Goal: Task Accomplishment & Management: Complete application form

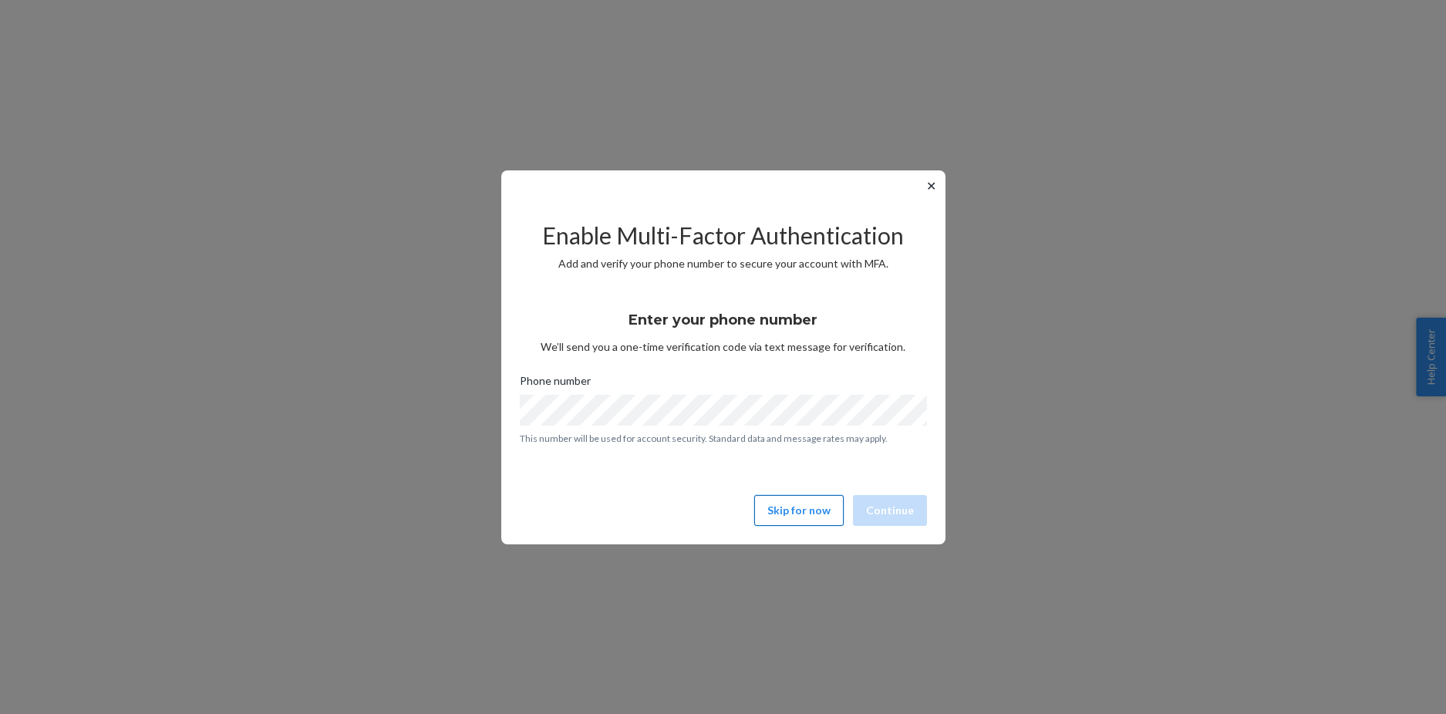
click at [801, 512] on button "Skip for now" at bounding box center [798, 510] width 89 height 31
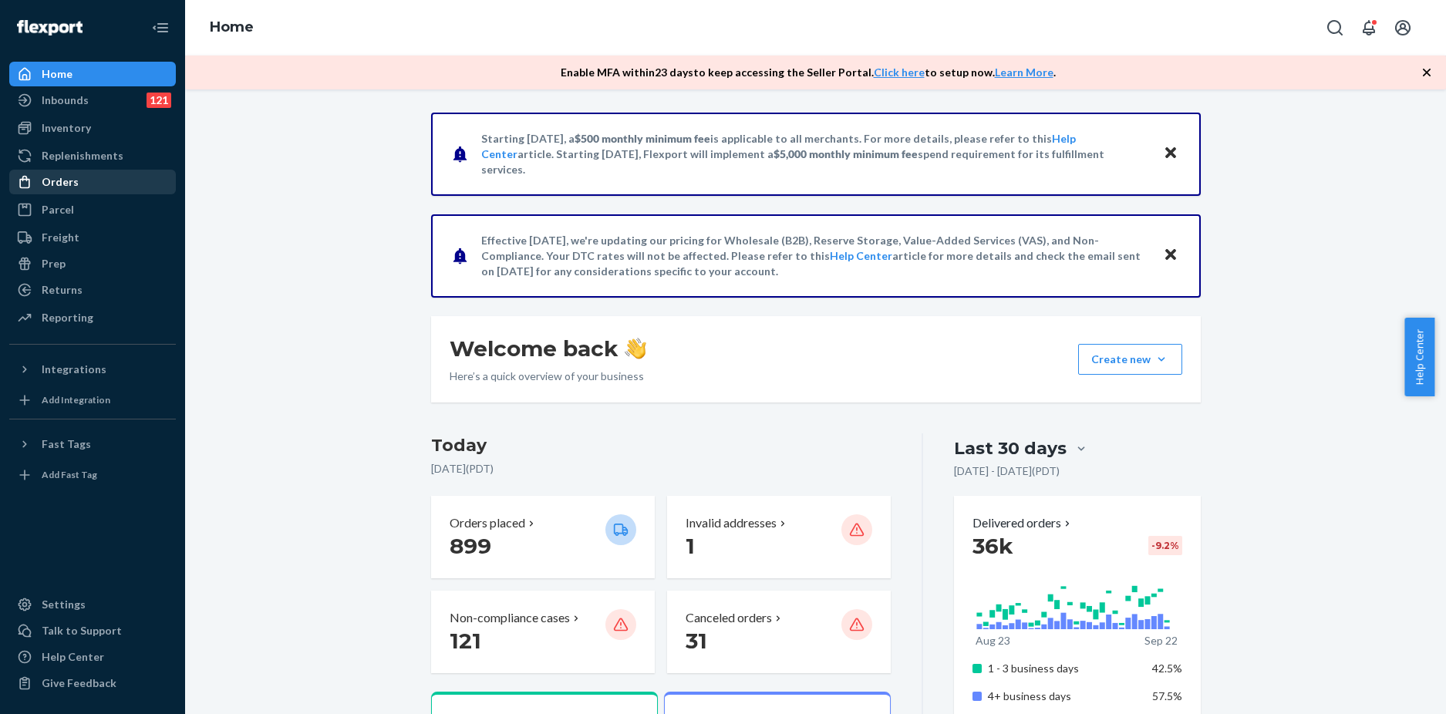
click at [80, 184] on div "Orders" at bounding box center [93, 182] width 164 height 22
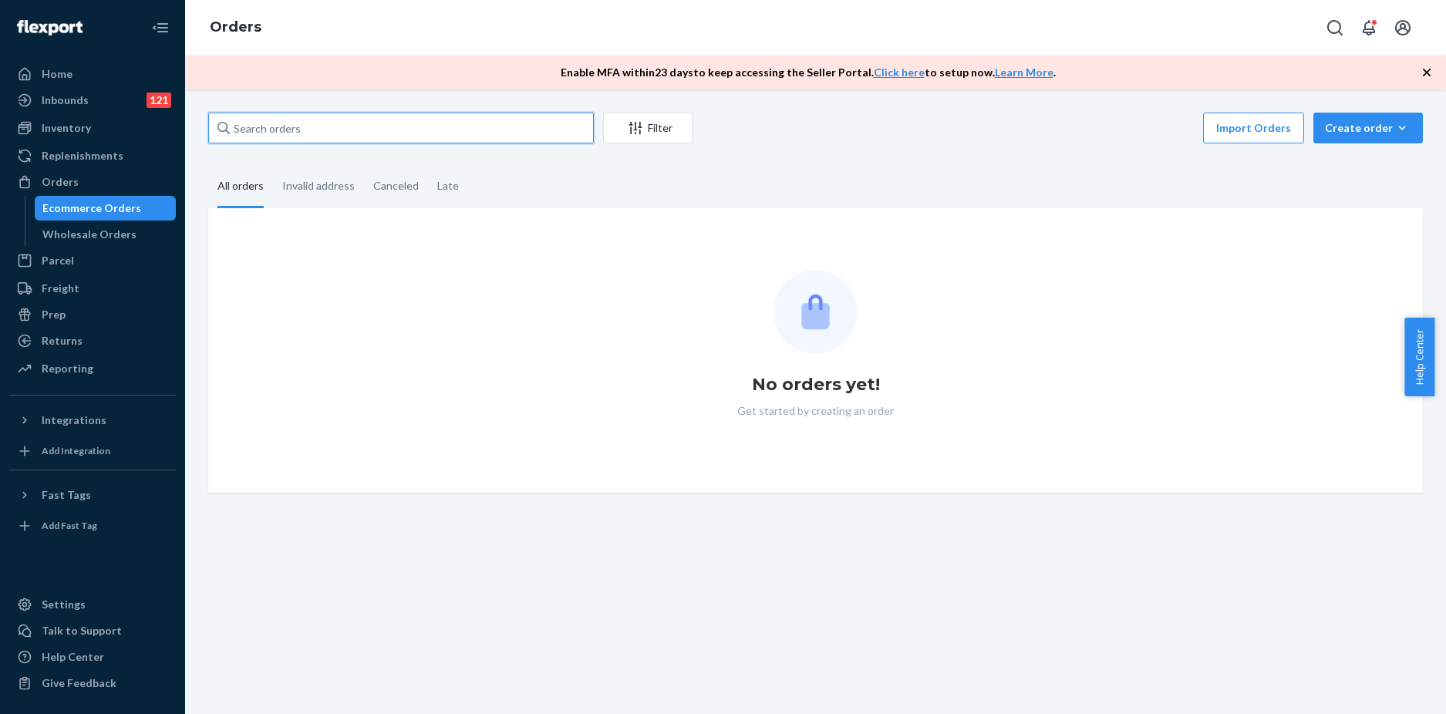
click at [303, 137] on input "text" at bounding box center [401, 128] width 386 height 31
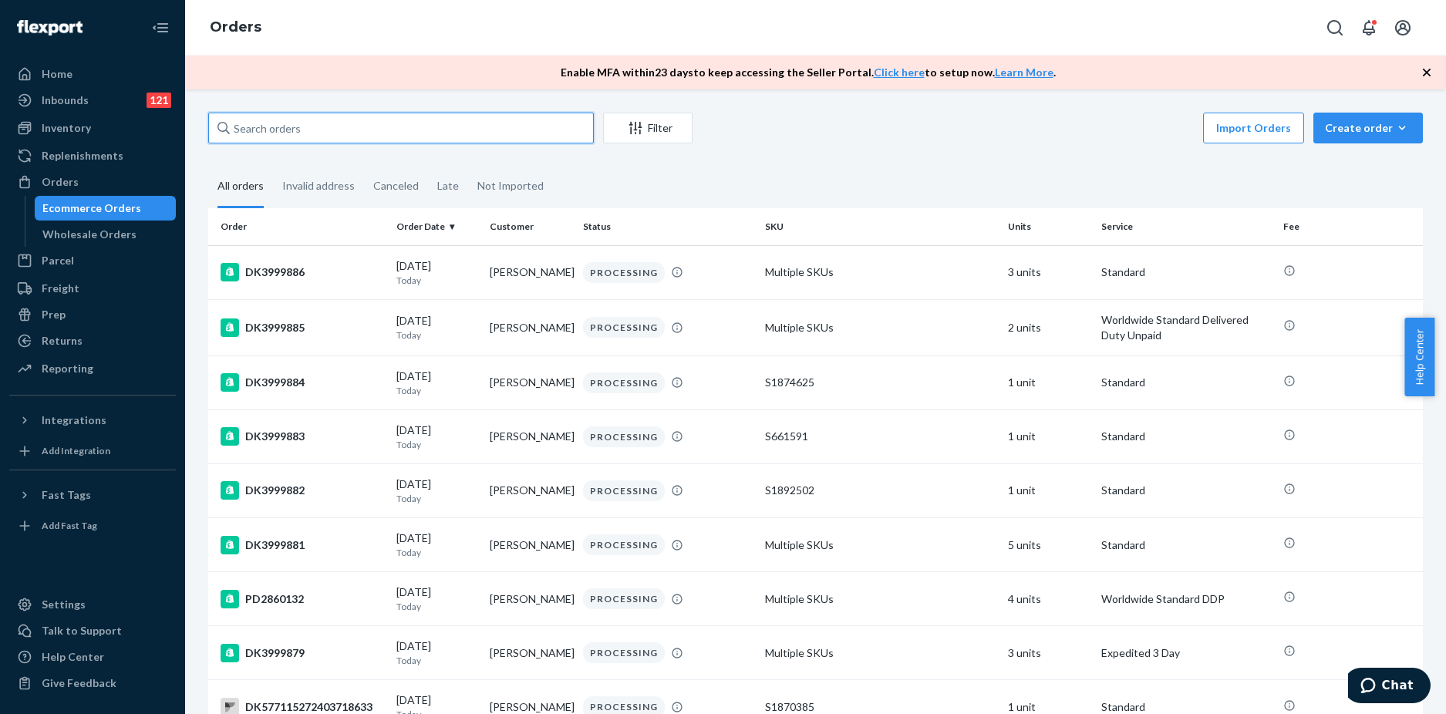
paste input "DK3980270"
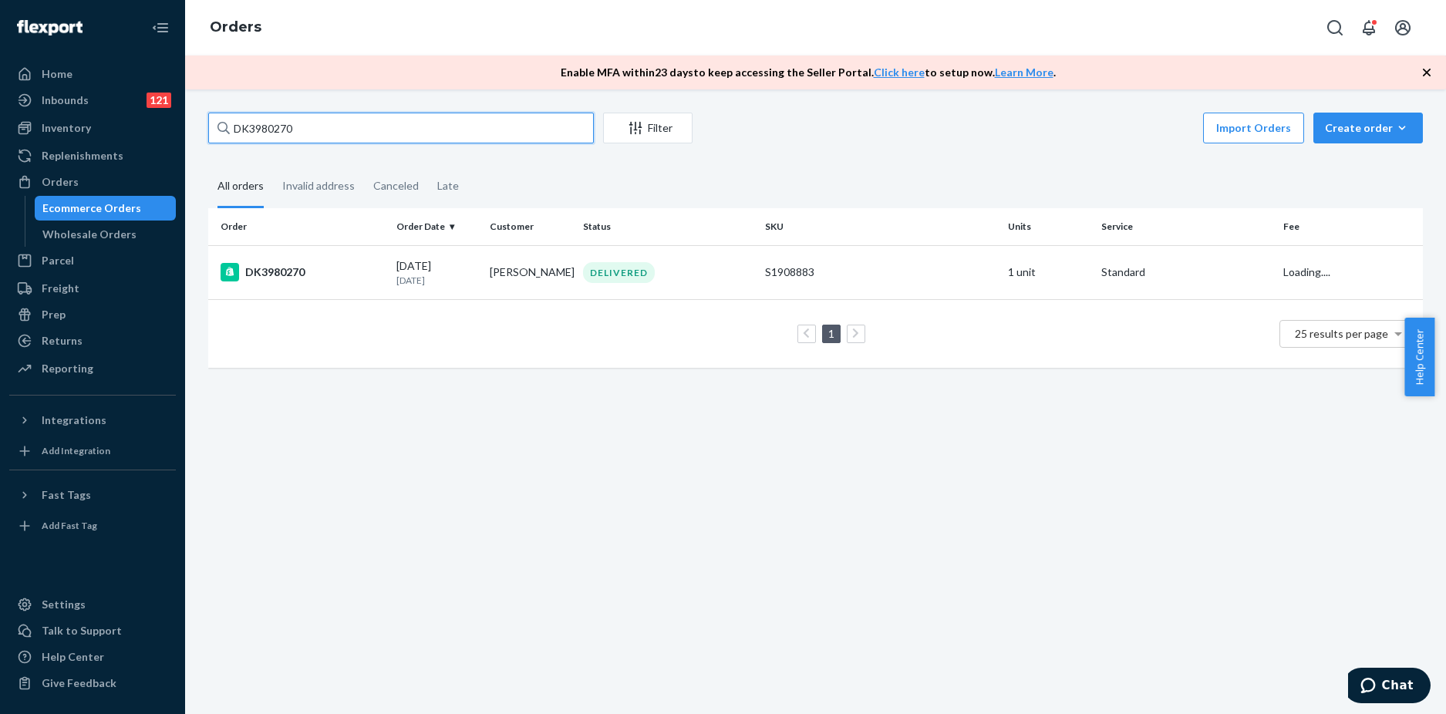
type input "DK3980270"
click at [348, 292] on td "DK3980270" at bounding box center [299, 272] width 182 height 54
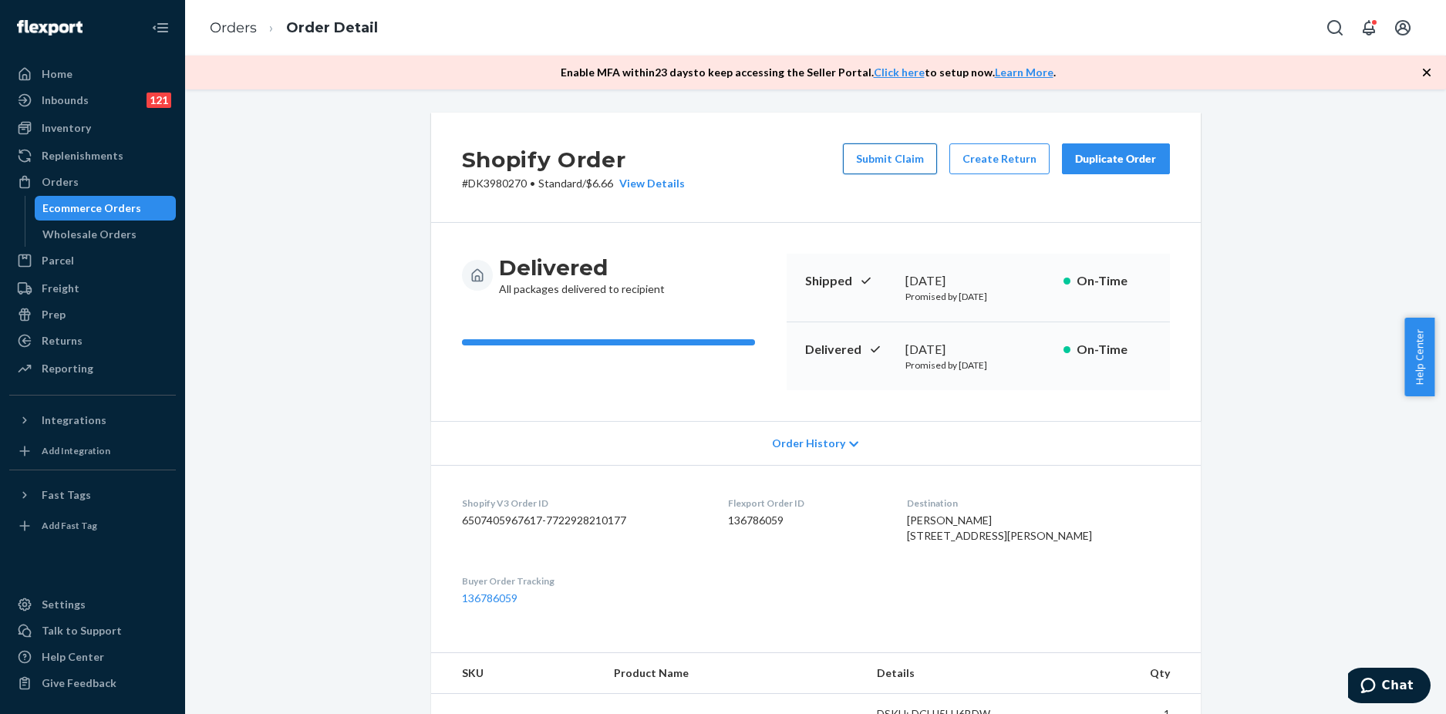
click at [878, 161] on button "Submit Claim" at bounding box center [890, 158] width 94 height 31
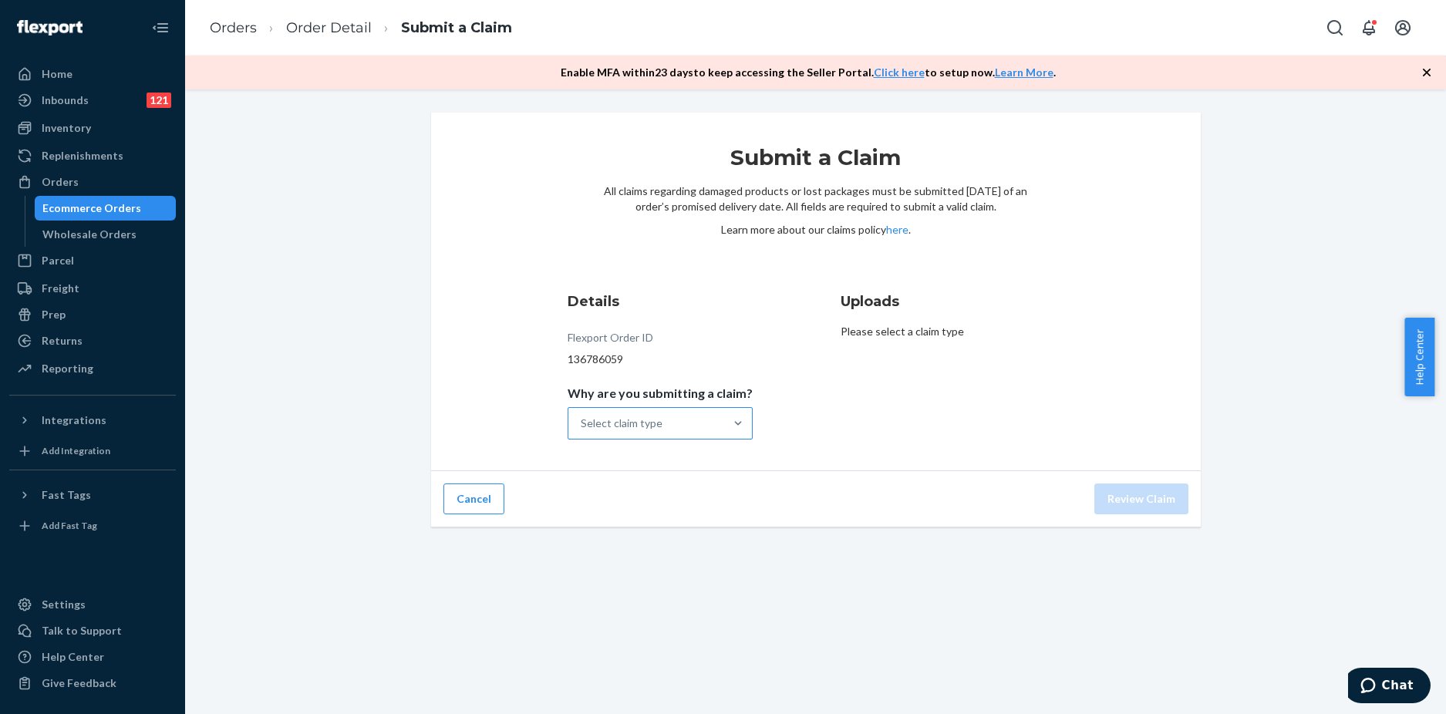
click at [689, 424] on div "Select claim type" at bounding box center [646, 423] width 156 height 31
click at [582, 424] on input "Why are you submitting a claim? Select claim type" at bounding box center [582, 423] width 2 height 15
click at [632, 531] on div "Incorrect product" at bounding box center [660, 523] width 179 height 31
click at [582, 431] on input "Why are you submitting a claim? option Incorrect product focused, 0 of 4. 4 res…" at bounding box center [582, 423] width 2 height 15
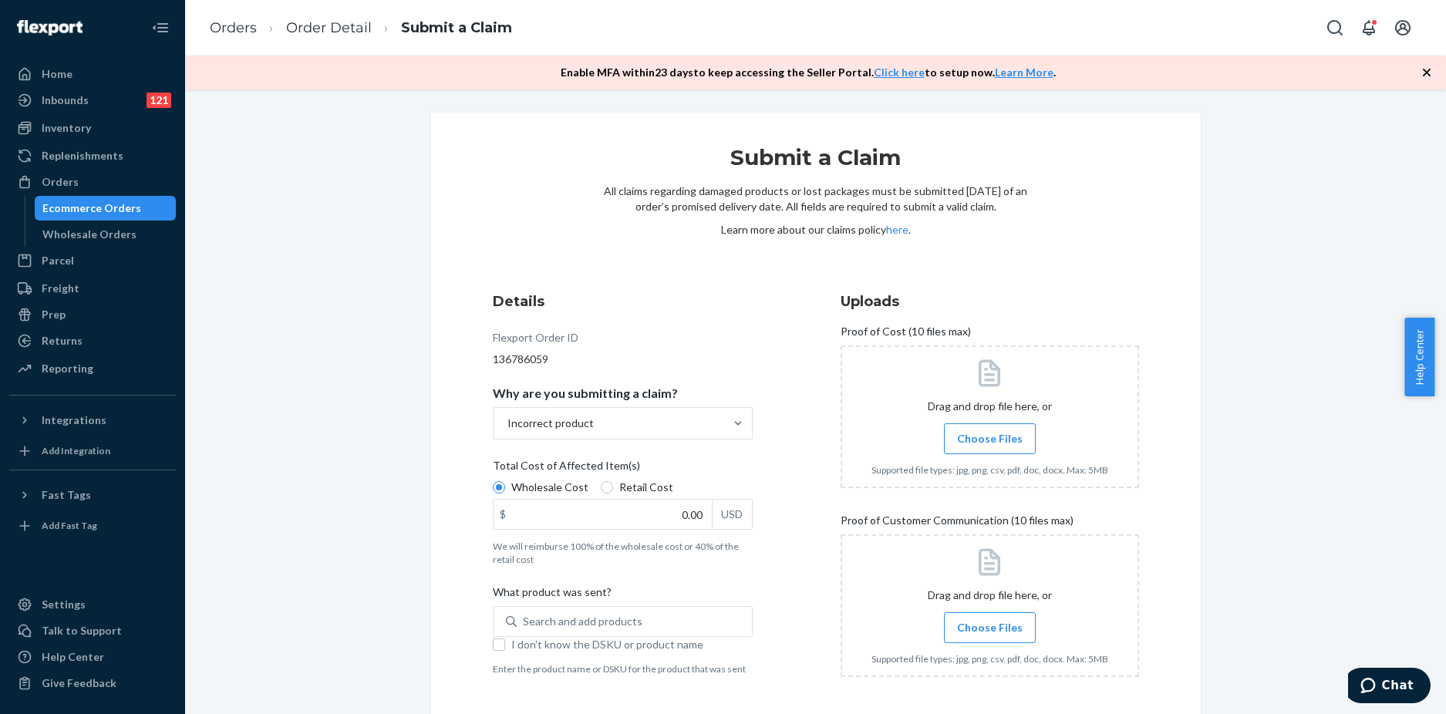
click at [1000, 626] on span "Choose Files" at bounding box center [990, 627] width 66 height 15
click at [990, 626] on input "Choose Files" at bounding box center [990, 627] width 1 height 17
click at [976, 614] on label "Choose Files" at bounding box center [990, 627] width 92 height 31
click at [990, 619] on input "Choose Files" at bounding box center [990, 627] width 1 height 17
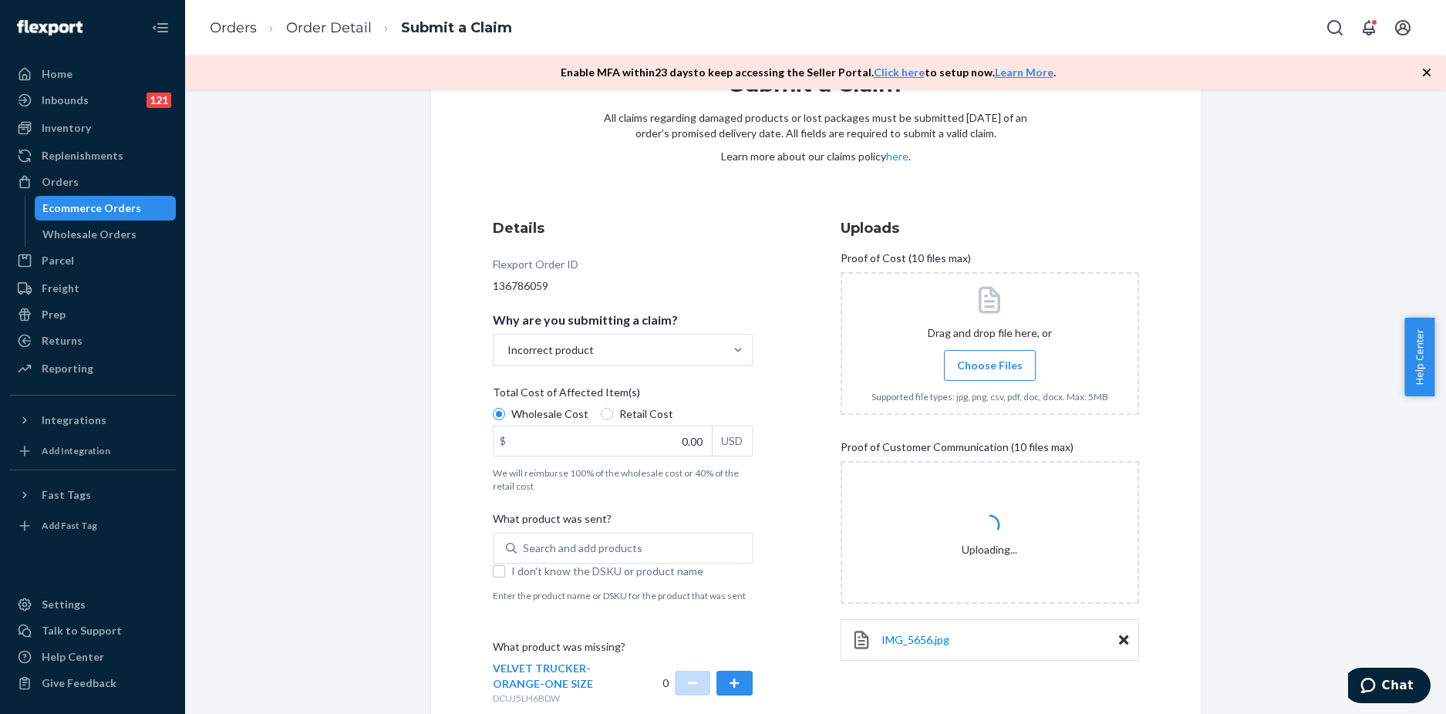
scroll to position [172, 0]
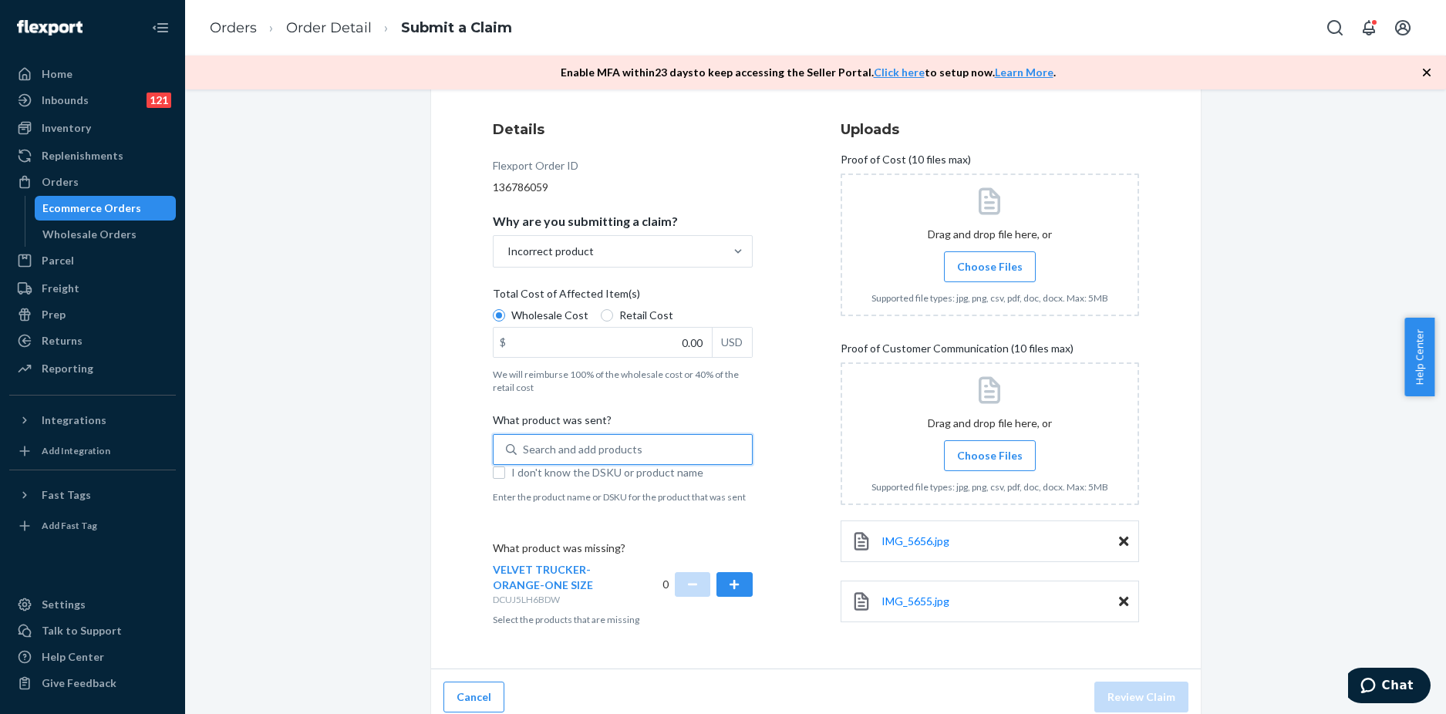
click at [553, 458] on div "Search and add products" at bounding box center [634, 450] width 235 height 28
click at [524, 457] on input "0 results available. Use Up and Down to choose options, press Enter to select t…" at bounding box center [524, 449] width 2 height 15
click at [601, 313] on input "Retail Cost" at bounding box center [607, 315] width 12 height 12
radio input "true"
radio input "false"
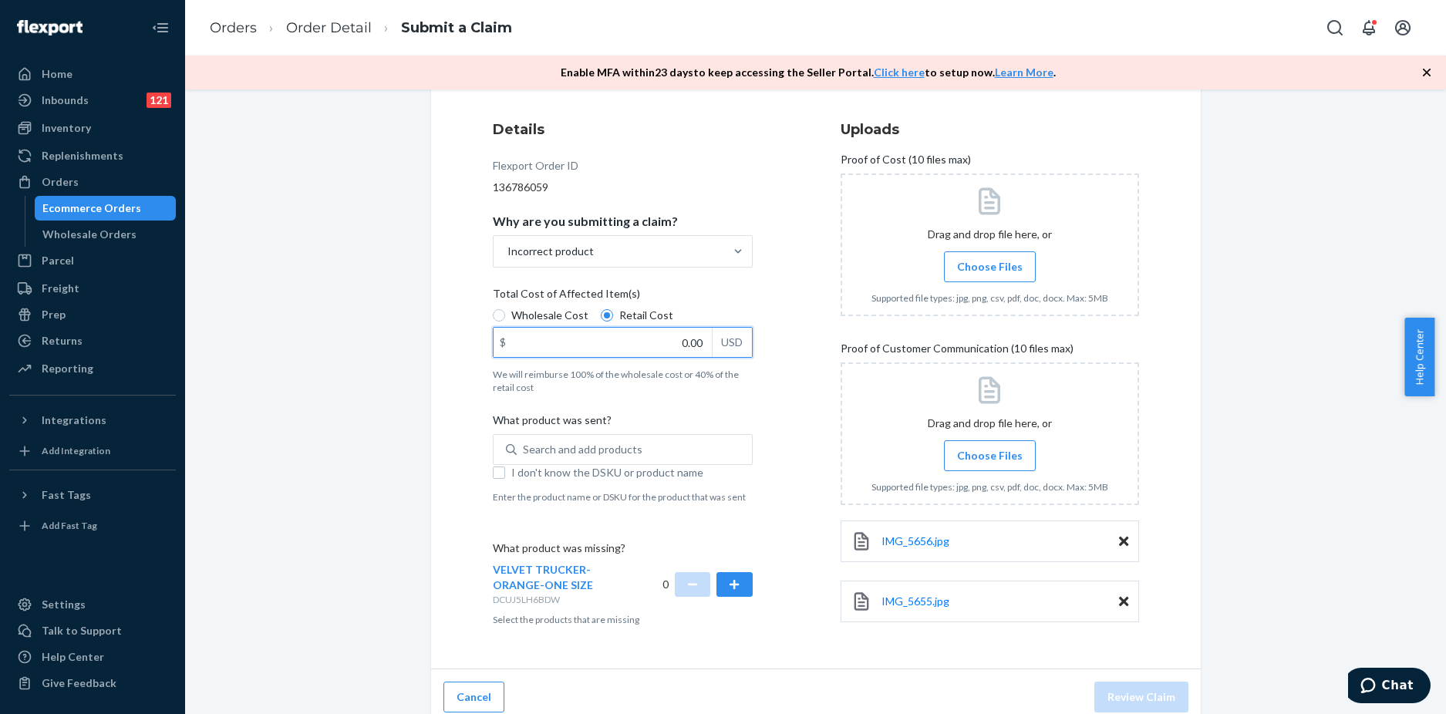
click at [680, 338] on input "0.00" at bounding box center [603, 342] width 218 height 29
paste input "28.8"
type input "28.80"
click at [500, 309] on label "Wholesale Cost" at bounding box center [541, 315] width 96 height 15
click at [500, 309] on input "Wholesale Cost" at bounding box center [499, 315] width 12 height 12
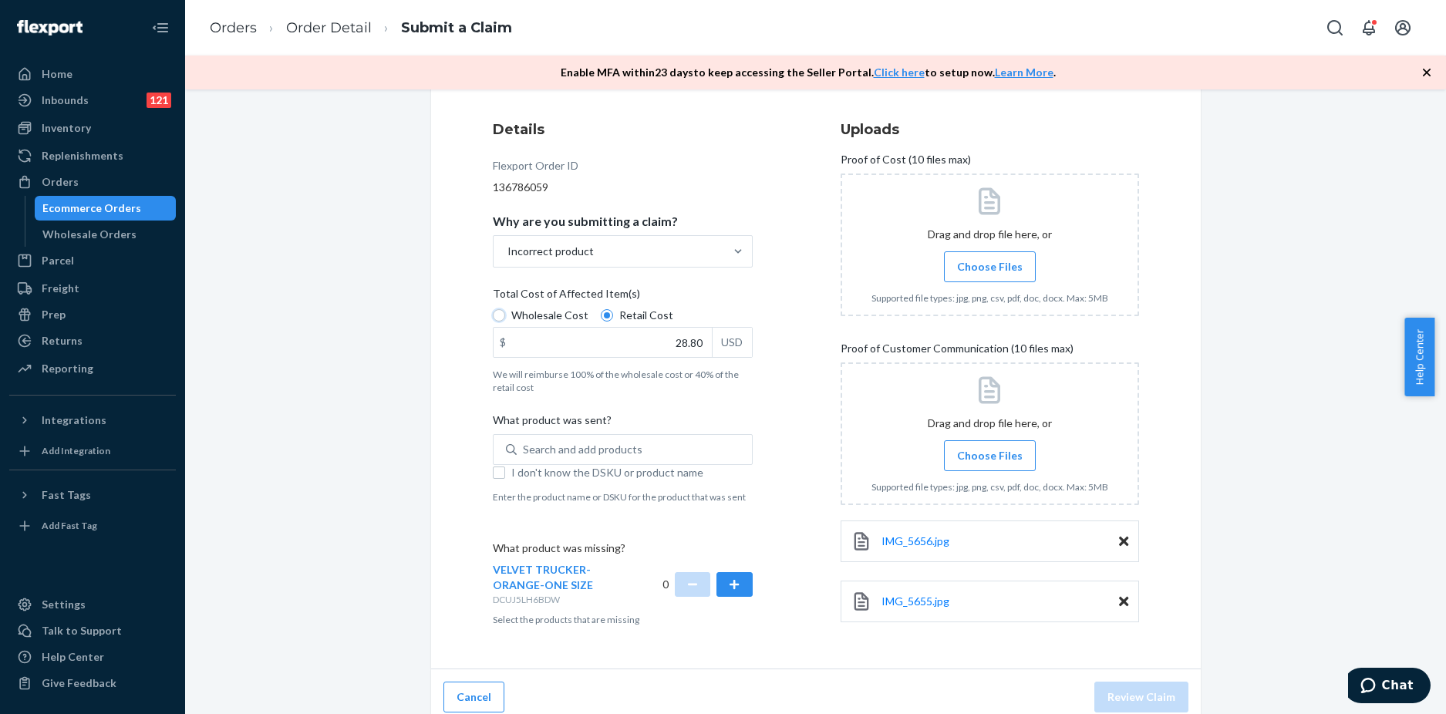
radio input "true"
radio input "false"
click at [990, 258] on label "Choose Files" at bounding box center [990, 266] width 92 height 31
click at [990, 258] on input "Choose Files" at bounding box center [990, 266] width 1 height 17
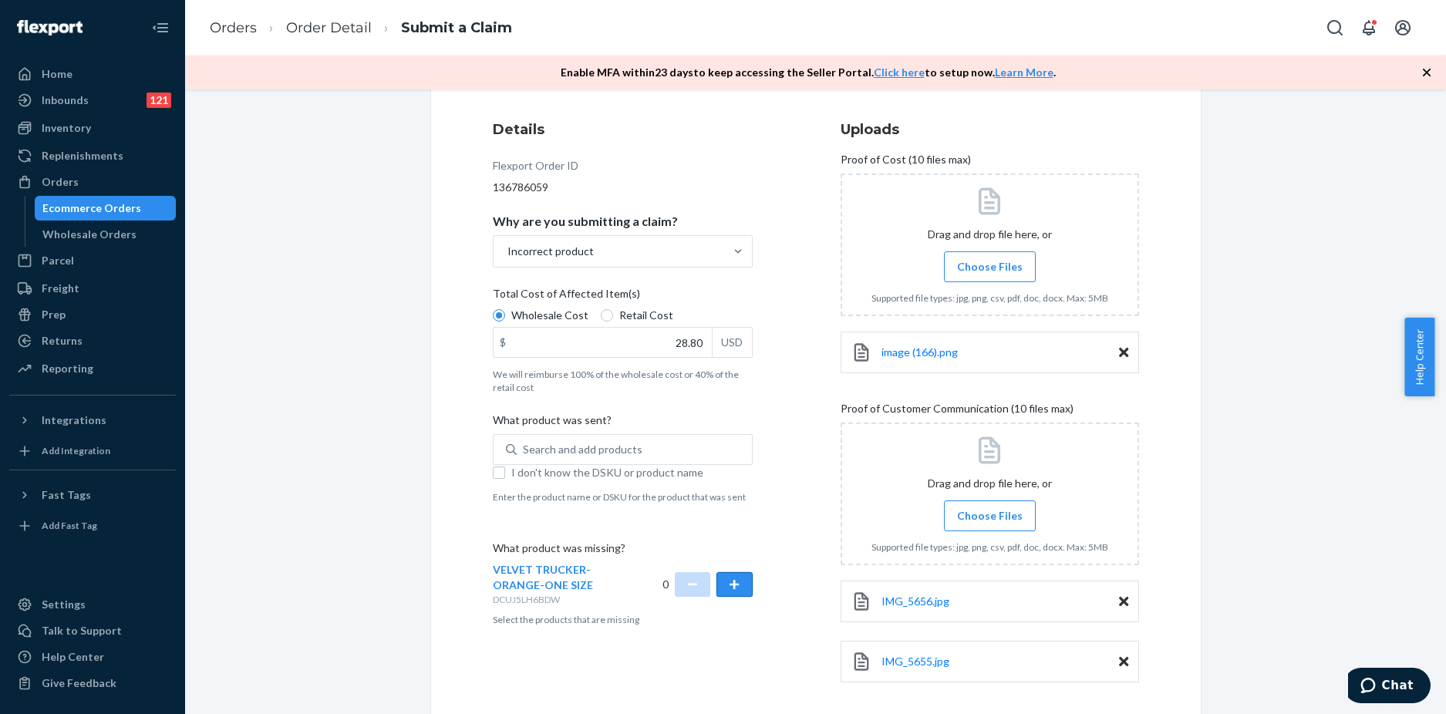
click at [737, 585] on button "button" at bounding box center [734, 584] width 35 height 25
click at [493, 475] on input "I don't know the DSKU or product name" at bounding box center [499, 473] width 12 height 12
checkbox input "true"
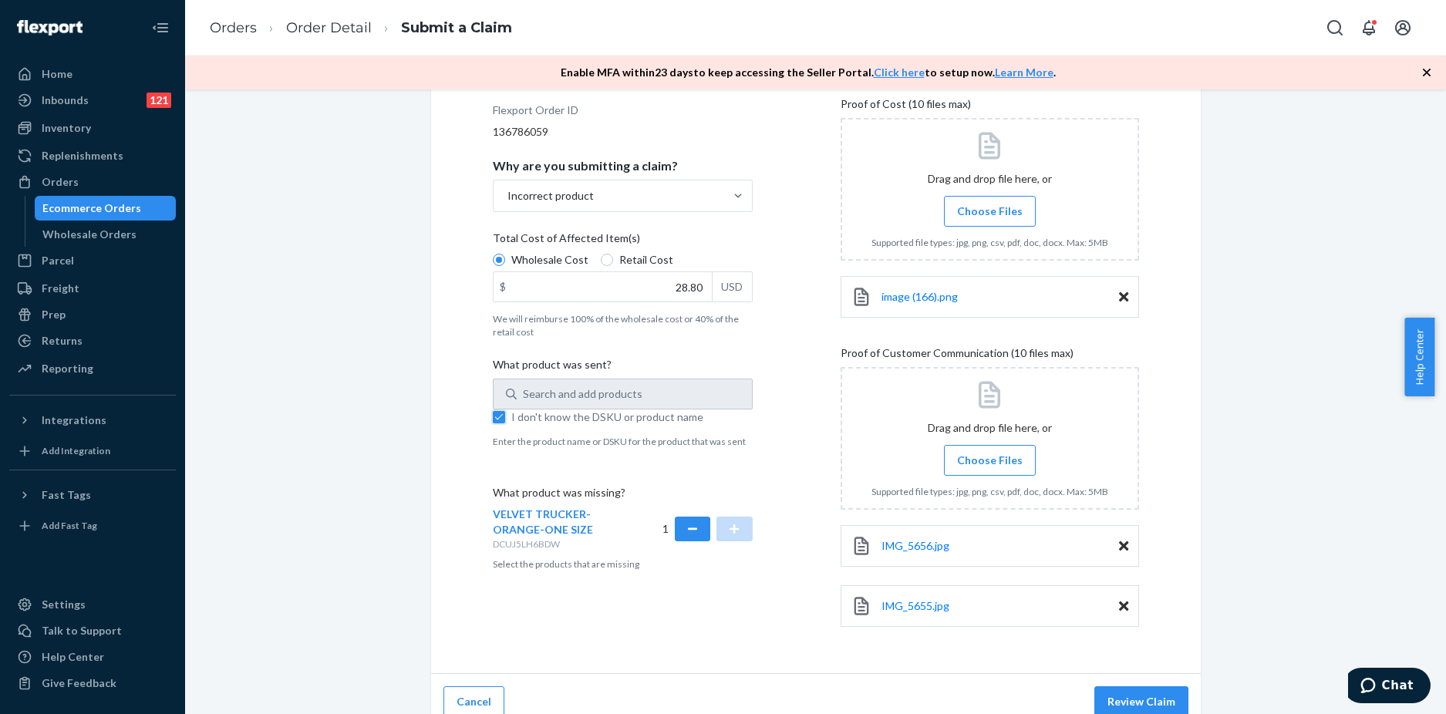
scroll to position [244, 0]
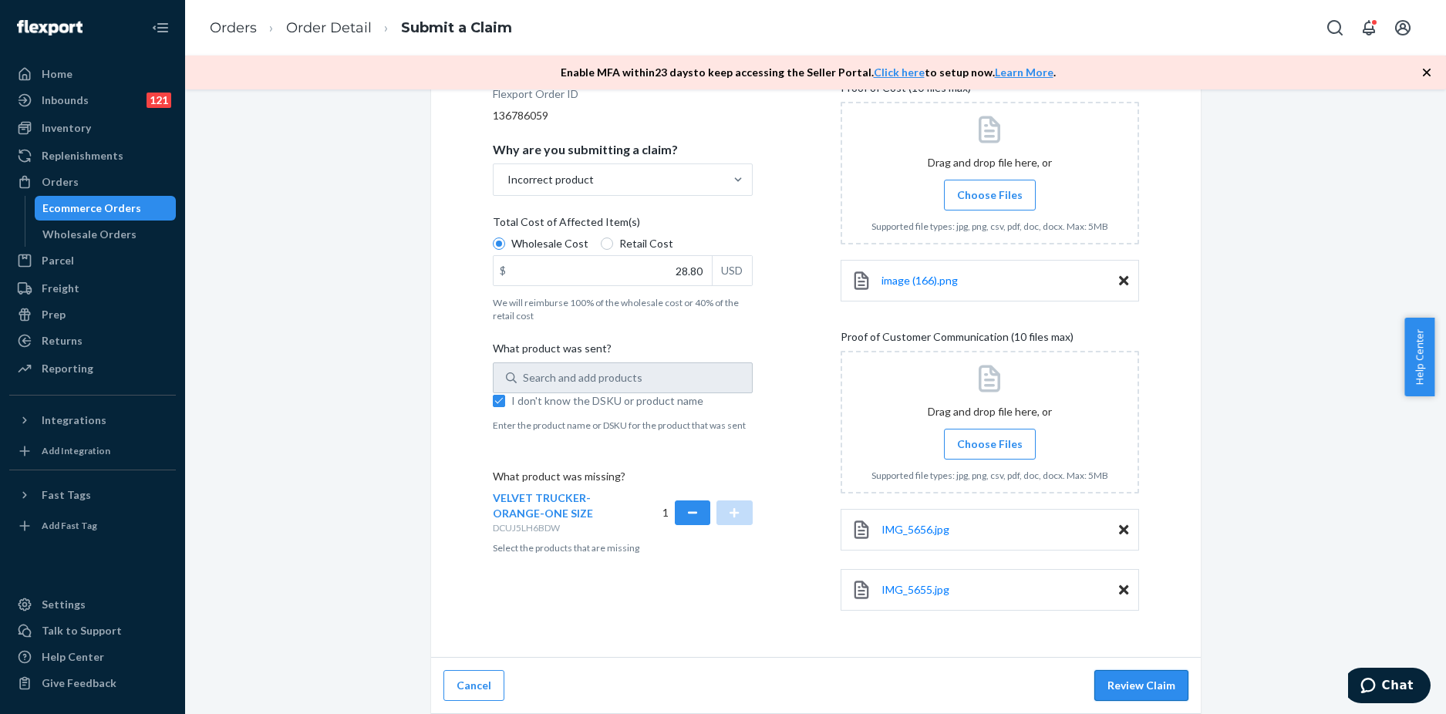
click at [1145, 683] on button "Review Claim" at bounding box center [1141, 685] width 94 height 31
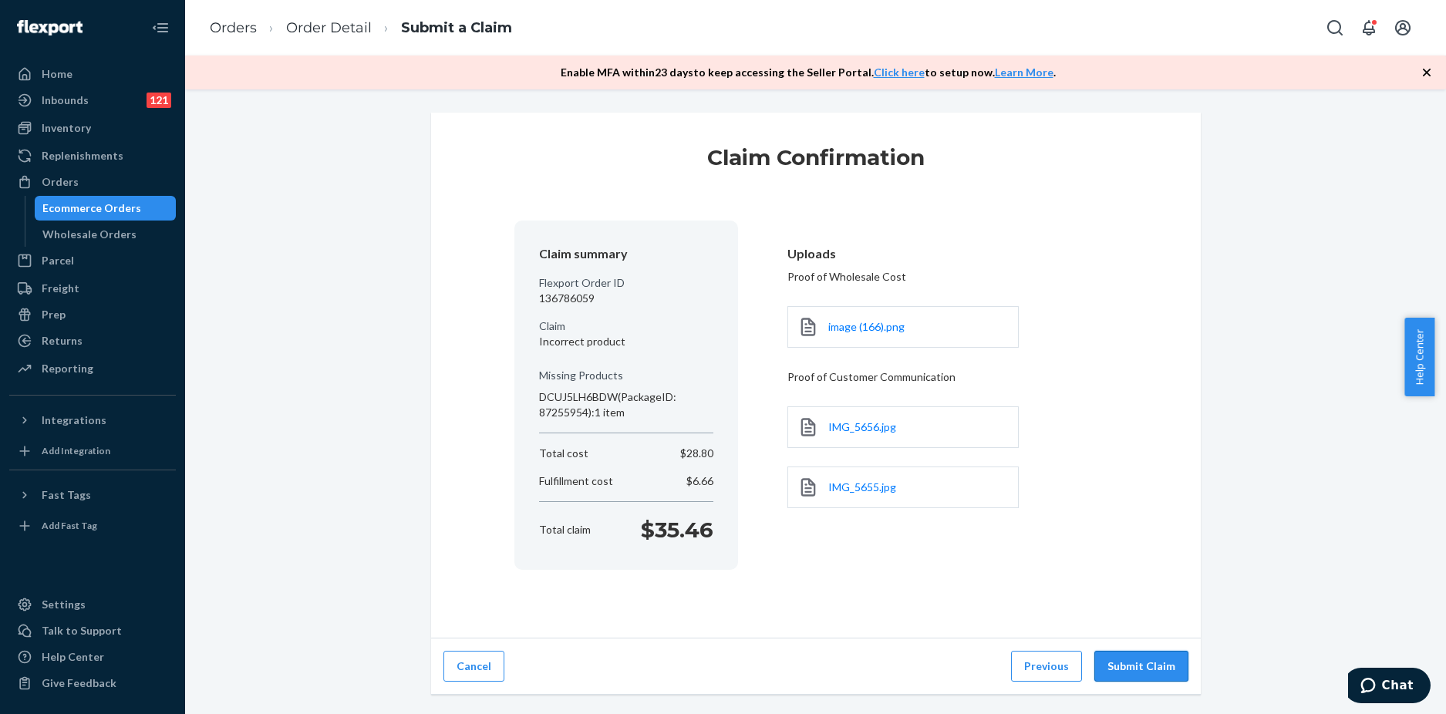
click at [1133, 664] on button "Submit Claim" at bounding box center [1141, 666] width 94 height 31
